Goal: Task Accomplishment & Management: Manage account settings

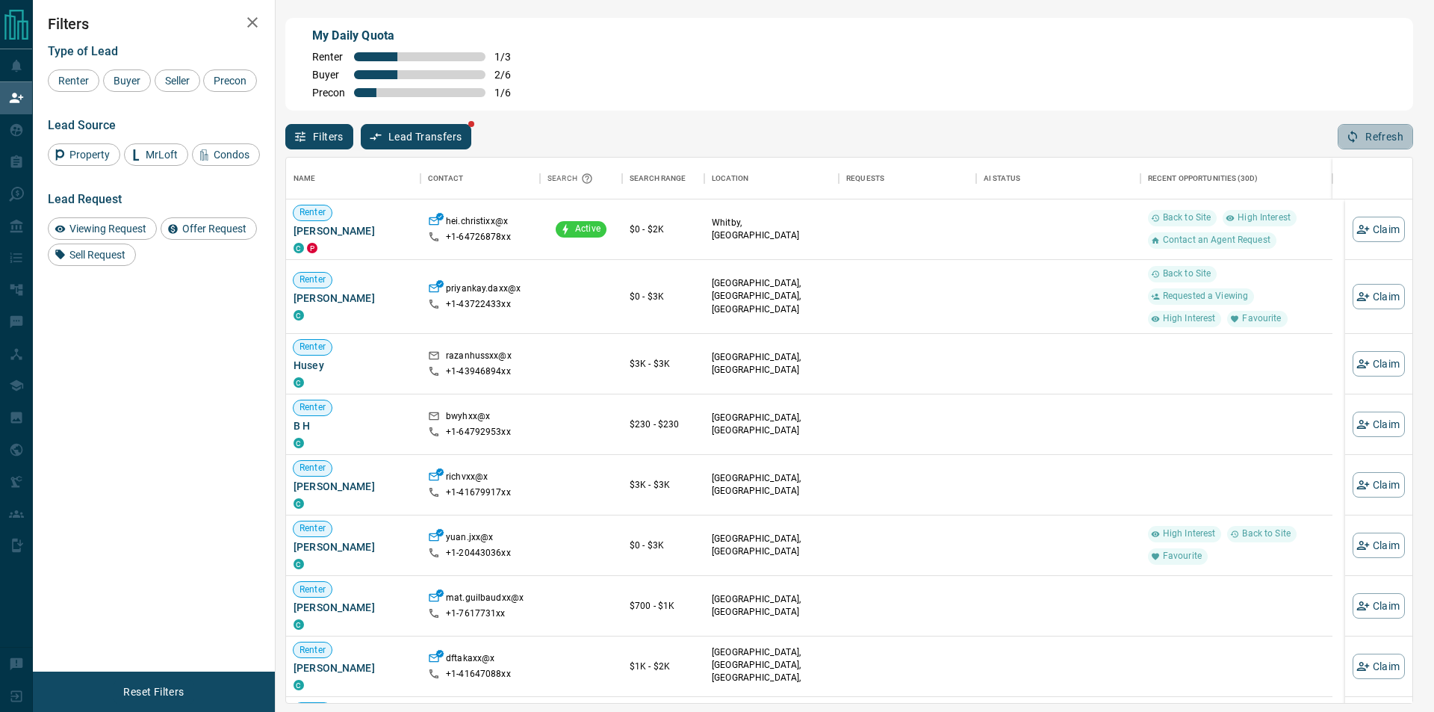
click at [1360, 131] on button "Refresh" at bounding box center [1375, 136] width 75 height 25
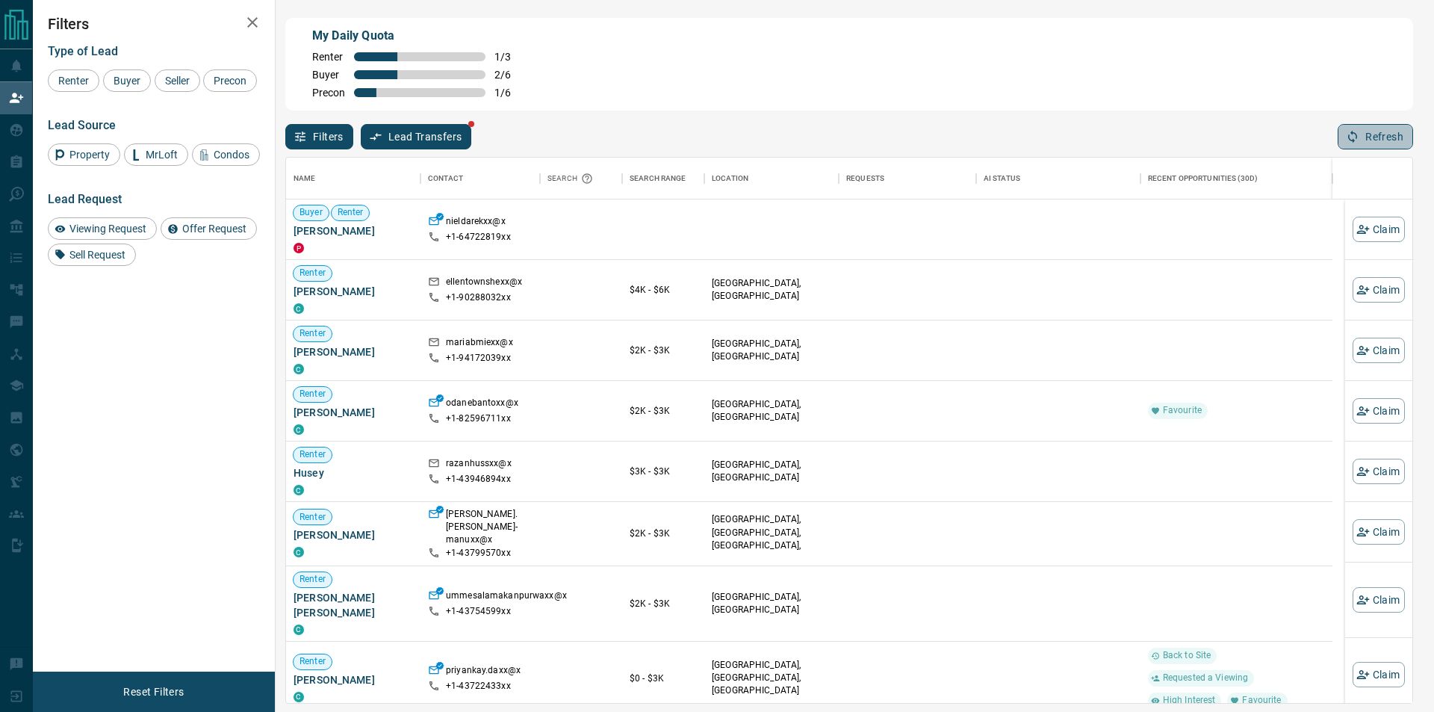
click at [1359, 133] on icon "button" at bounding box center [1352, 136] width 13 height 13
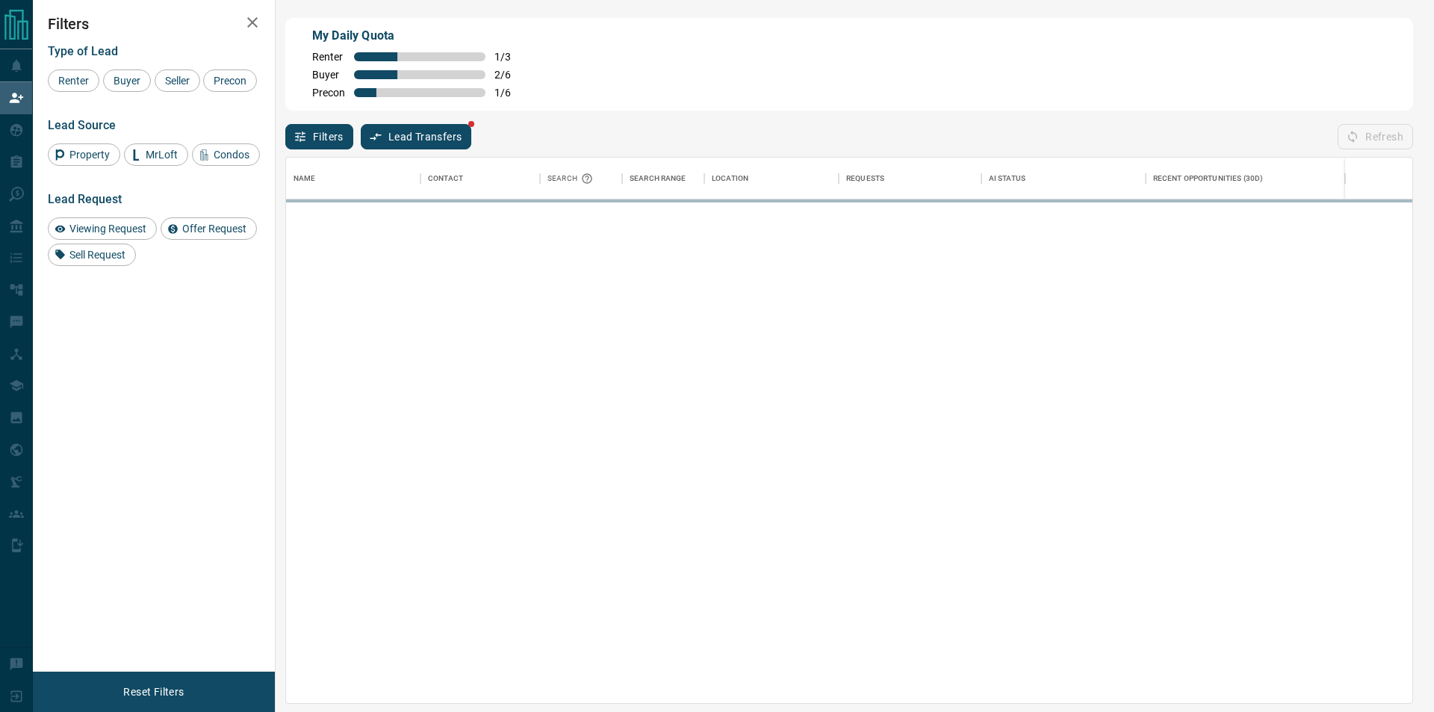
scroll to position [533, 1114]
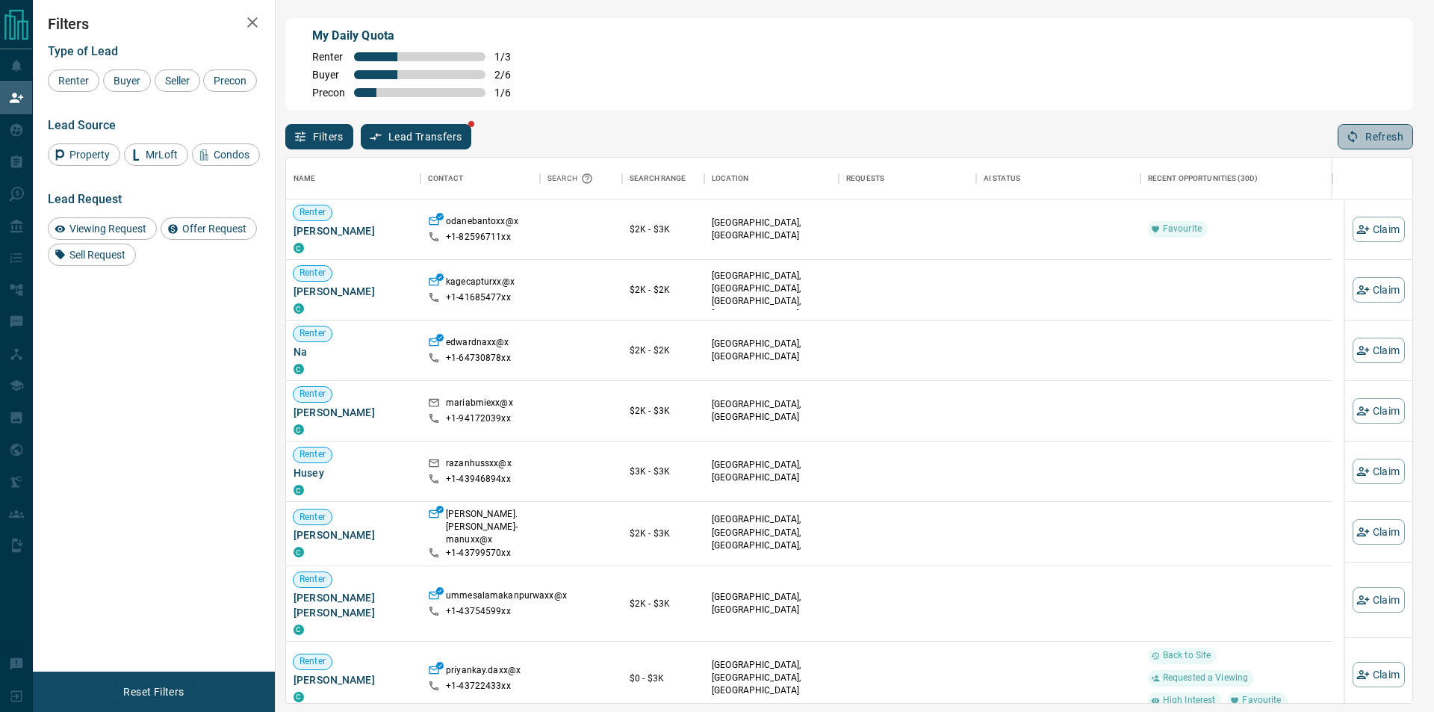
click at [1352, 134] on icon "button" at bounding box center [1352, 137] width 9 height 13
click at [1401, 122] on div "Filters Lead Transfers Refresh" at bounding box center [849, 130] width 1128 height 39
click at [1386, 138] on button "Refresh" at bounding box center [1375, 136] width 75 height 25
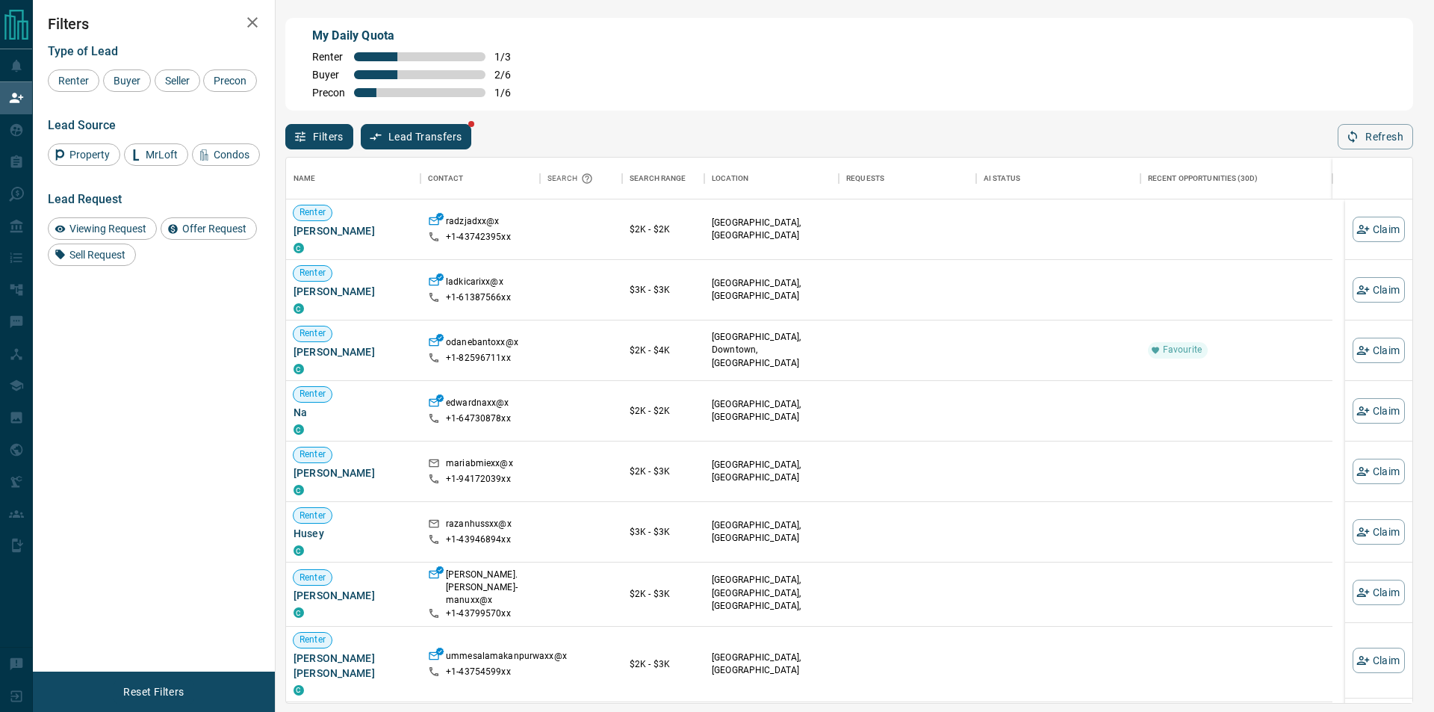
click at [1326, 143] on div "Filters Lead Transfers Refresh" at bounding box center [849, 130] width 1128 height 39
click at [1354, 140] on icon "button" at bounding box center [1352, 136] width 13 height 13
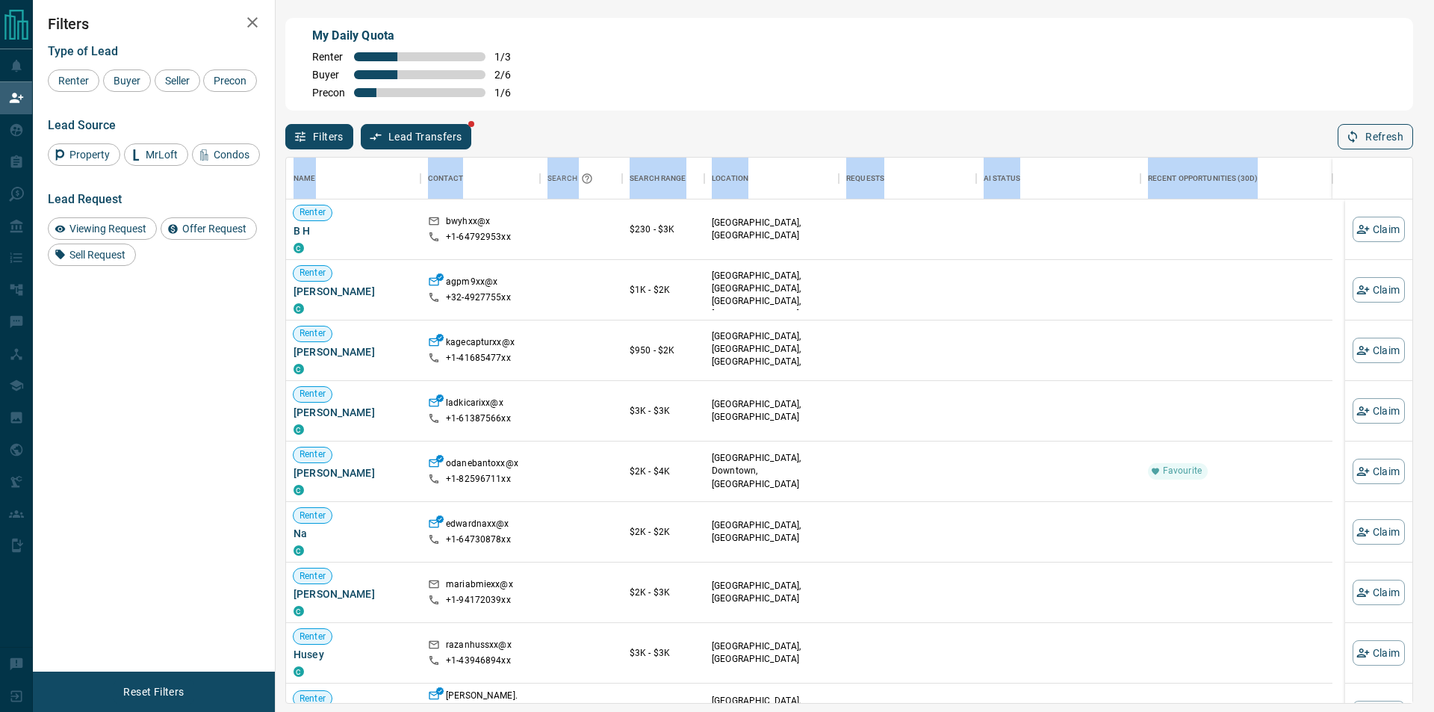
click at [1375, 147] on div "My Daily Quota Renter 1 / 3 Buyer 2 / 6 Precon 1 / 6 Filters Lead Transfers Ref…" at bounding box center [849, 299] width 1134 height 569
click at [1375, 147] on button "Refresh" at bounding box center [1375, 136] width 75 height 25
